Goal: Task Accomplishment & Management: Complete application form

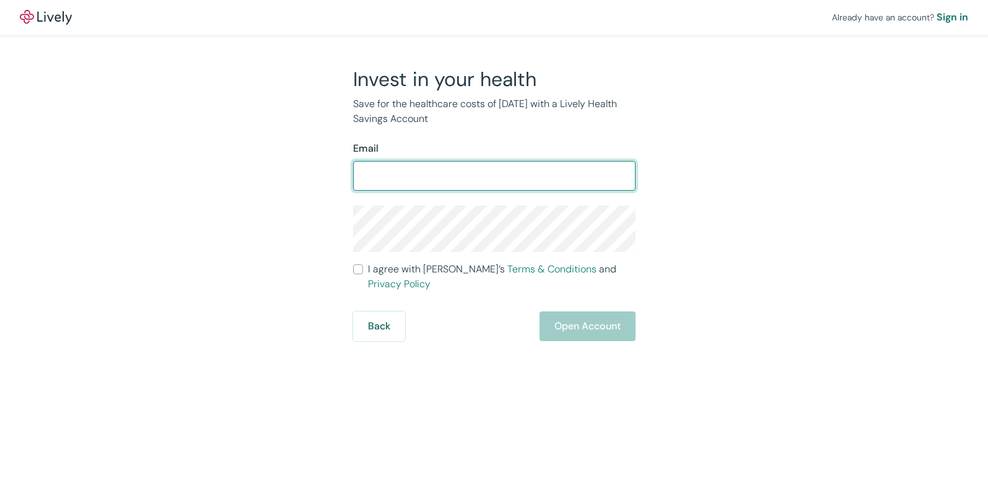
click at [510, 181] on input "Email" at bounding box center [494, 176] width 282 height 25
click at [520, 170] on input "Email" at bounding box center [494, 176] width 282 height 25
type input "[PERSON_NAME][EMAIL_ADDRESS][DOMAIN_NAME]"
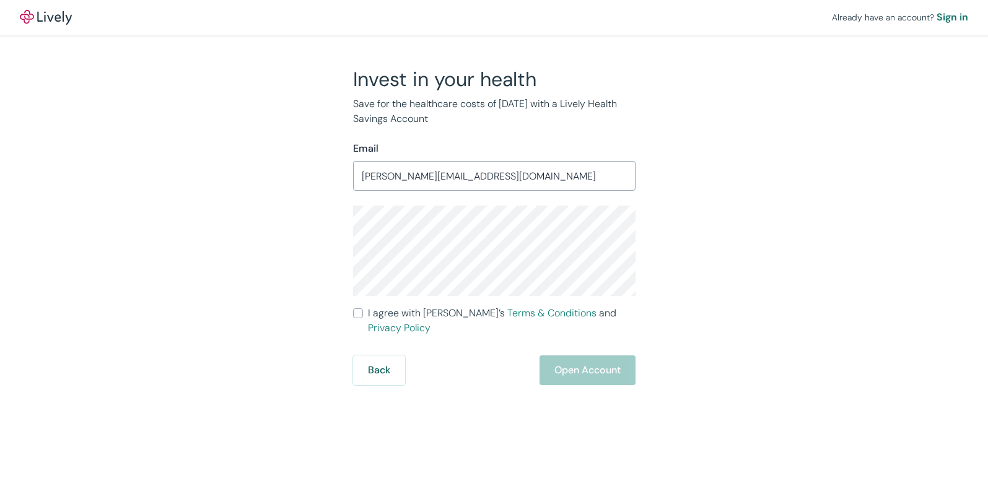
click at [446, 315] on span "I agree with Lively’s Terms & Conditions and Privacy Policy" at bounding box center [502, 321] width 268 height 30
click at [363, 315] on input "I agree with Lively’s Terms & Conditions and Privacy Policy" at bounding box center [358, 314] width 10 height 10
checkbox input "true"
click at [582, 356] on button "Open Account" at bounding box center [588, 371] width 96 height 30
